Goal: Information Seeking & Learning: Learn about a topic

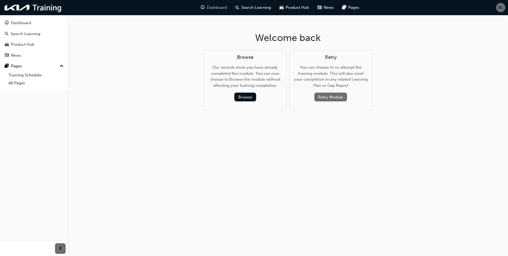
click at [205, 6] on div "Dashboard" at bounding box center [213, 7] width 35 height 11
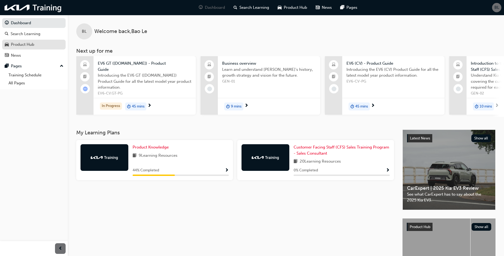
click at [20, 45] on div "Product Hub" at bounding box center [22, 44] width 23 height 6
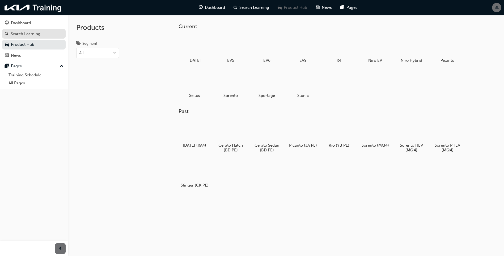
click at [24, 34] on div "Search Learning" at bounding box center [26, 34] width 30 height 6
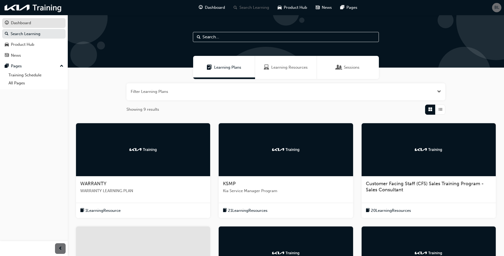
click at [29, 21] on div "Dashboard" at bounding box center [21, 23] width 20 height 6
